Goal: Task Accomplishment & Management: Manage account settings

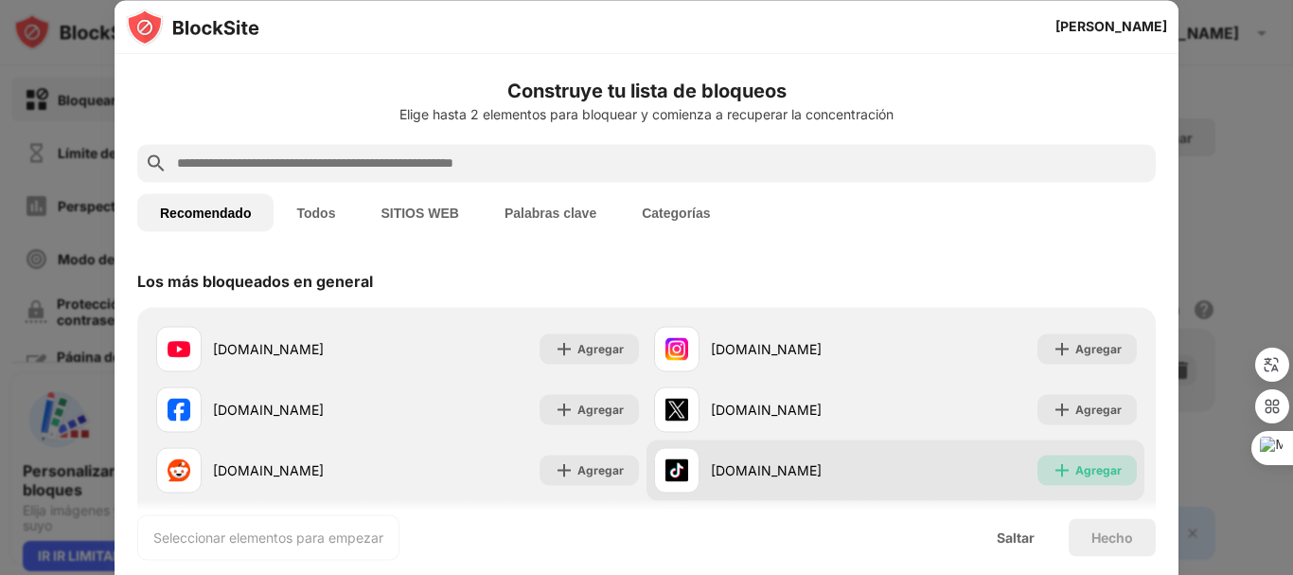
click at [1083, 470] on font "Agregar" at bounding box center [1098, 469] width 46 height 14
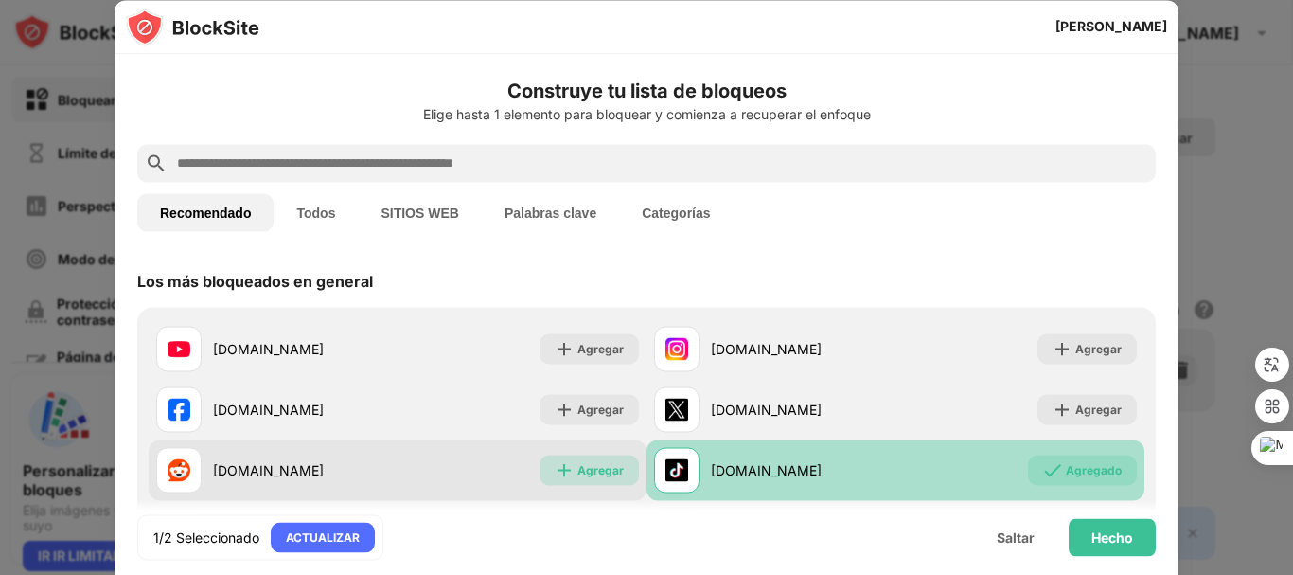
click at [601, 468] on font "Agregar" at bounding box center [601, 469] width 46 height 14
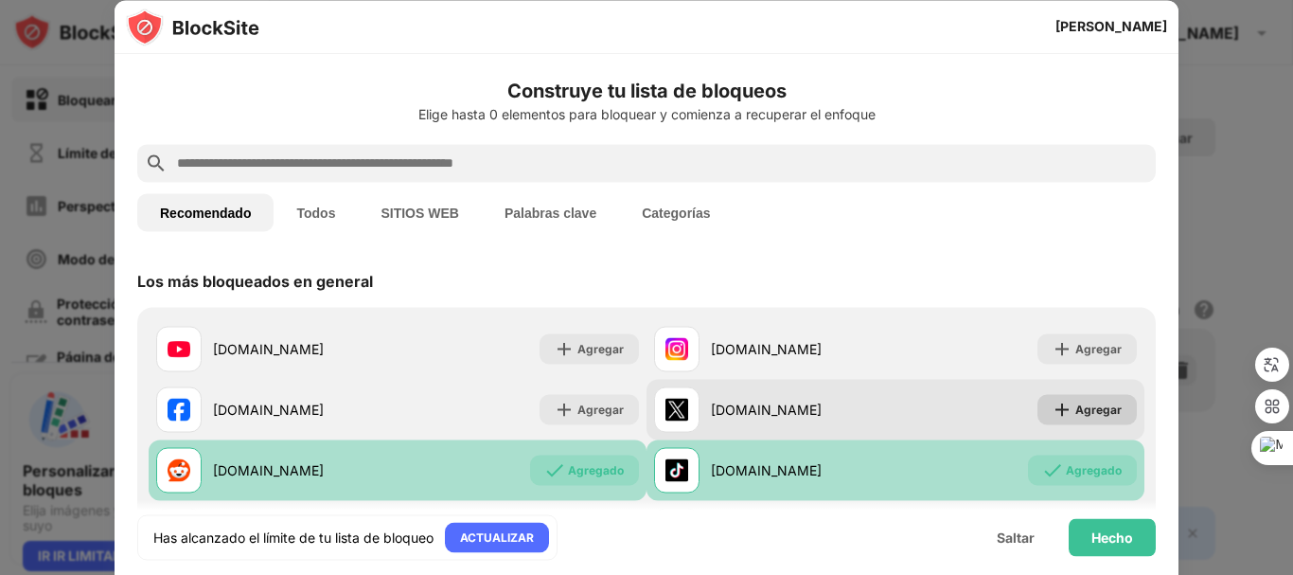
click at [1088, 410] on font "Agregar" at bounding box center [1098, 408] width 46 height 14
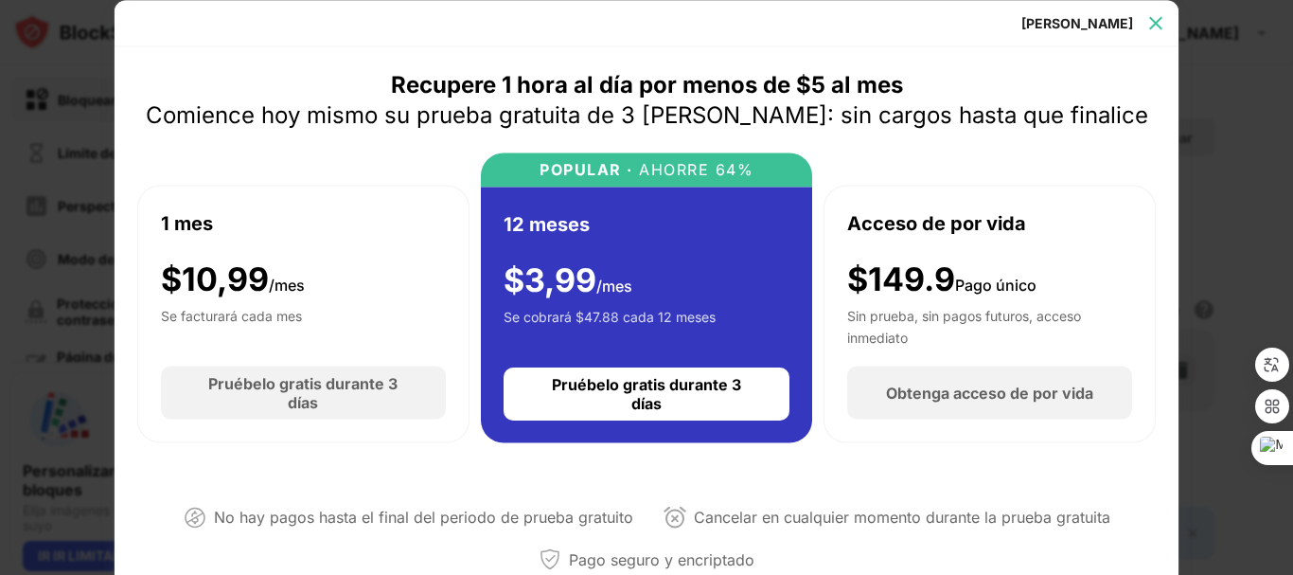
click at [1154, 16] on img at bounding box center [1155, 22] width 19 height 19
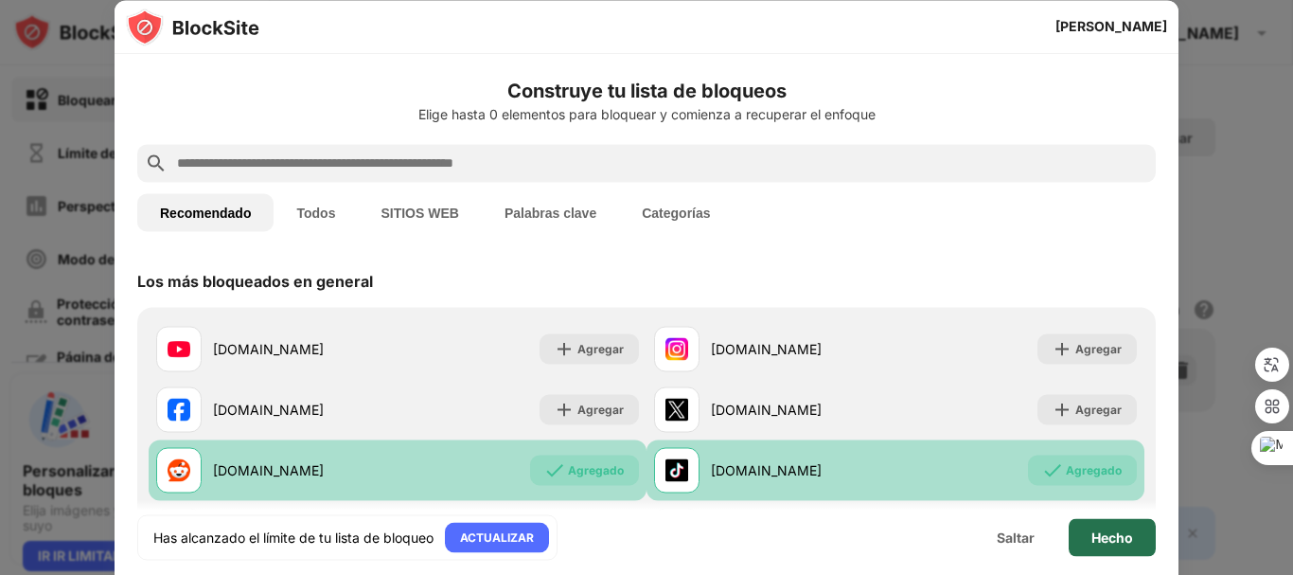
click at [1117, 540] on font "Hecho" at bounding box center [1113, 536] width 42 height 16
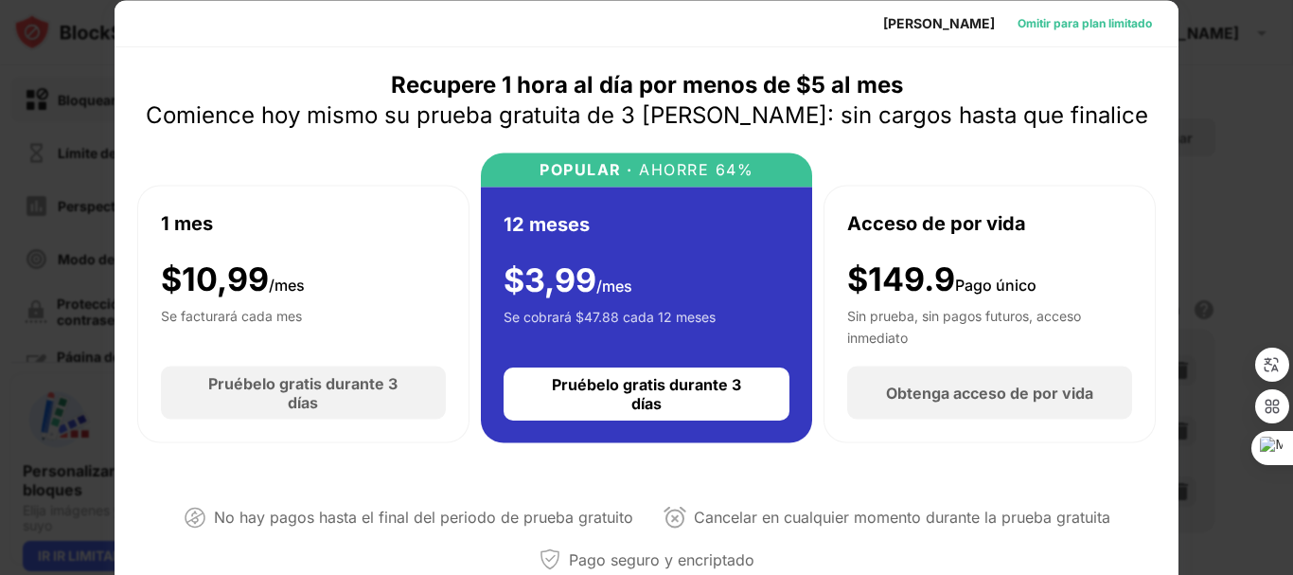
click at [1078, 17] on font "Omitir para plan limitado" at bounding box center [1085, 22] width 134 height 14
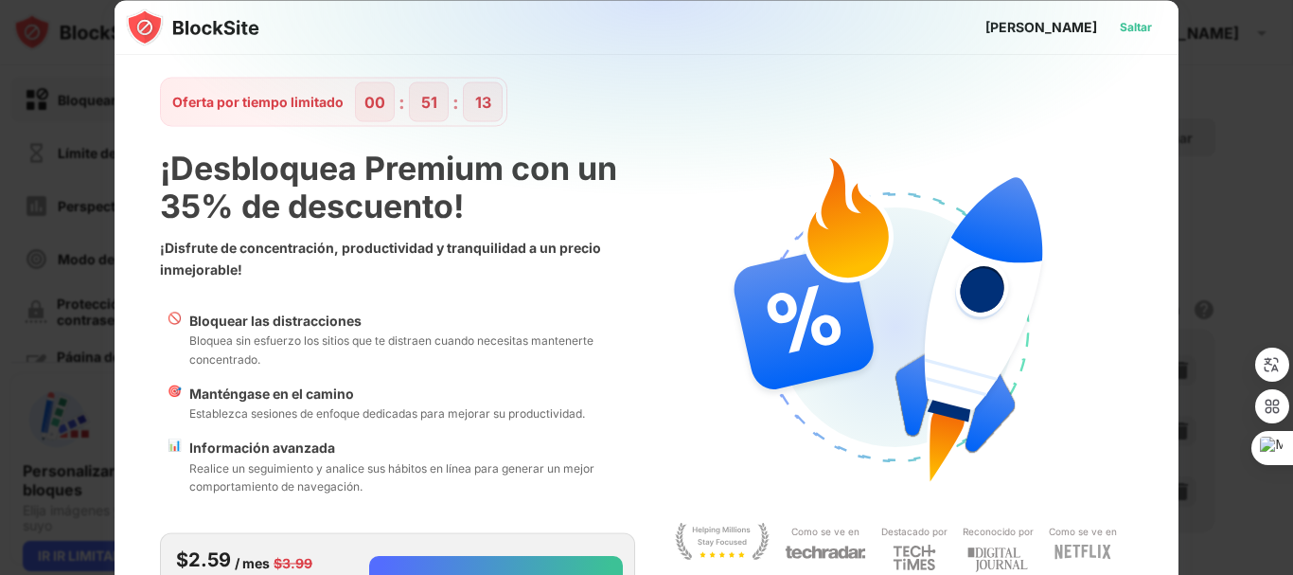
click at [1120, 26] on font "Saltar" at bounding box center [1136, 26] width 32 height 14
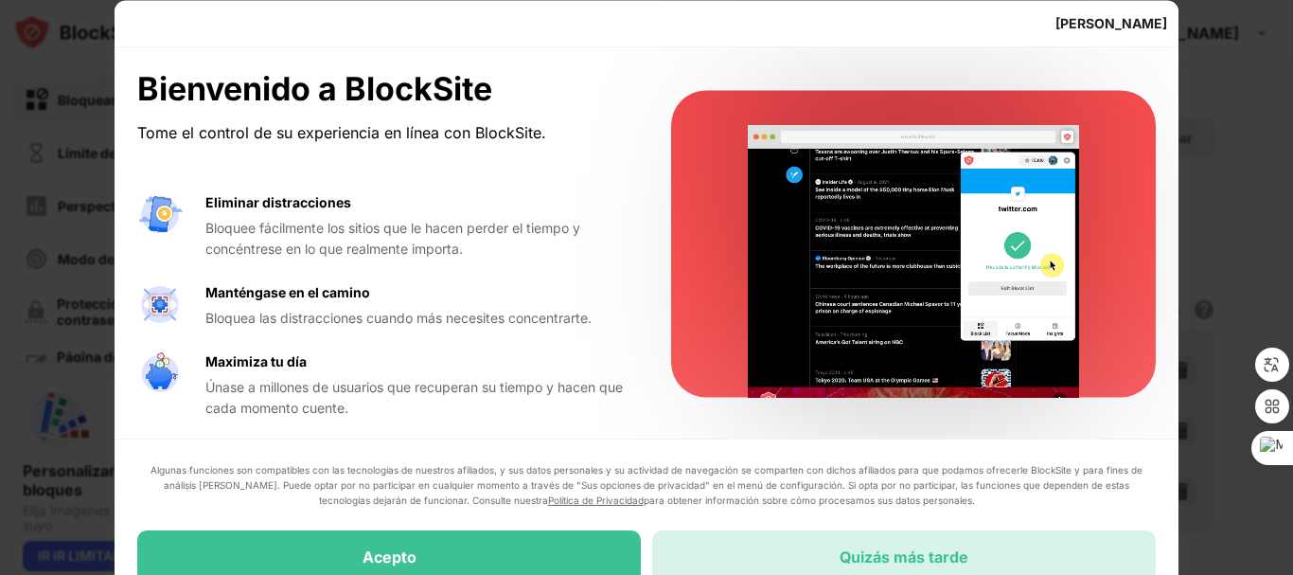
click at [844, 556] on font "Quizás más tarde" at bounding box center [904, 556] width 129 height 19
